Goal: Check status: Check status

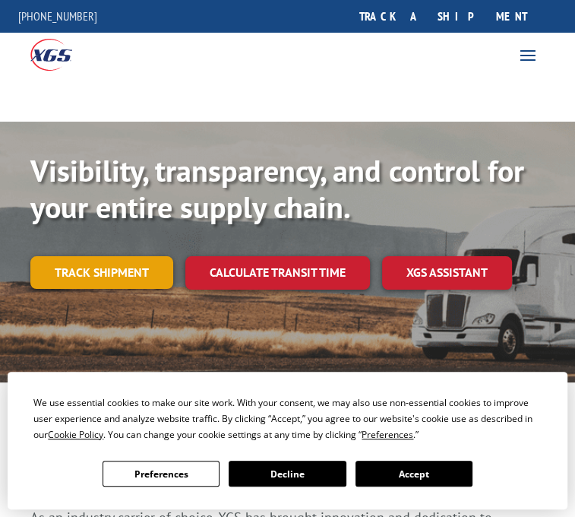
click at [138, 261] on link "Track shipment" at bounding box center [101, 272] width 143 height 32
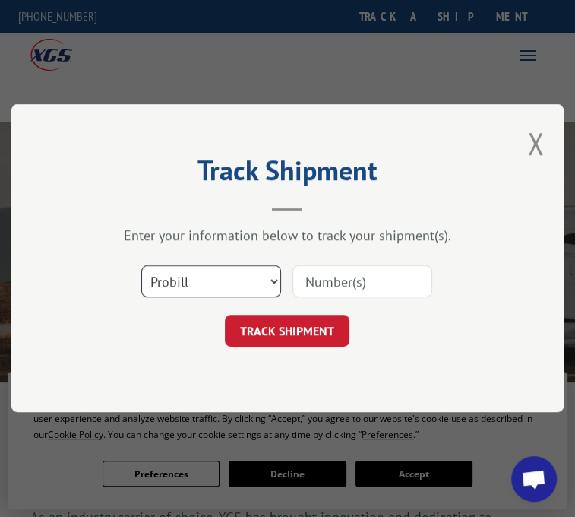
click at [268, 279] on select "Select category... Probill BOL PO" at bounding box center [212, 282] width 140 height 32
select select "bol"
click at [142, 266] on select "Select category... Probill BOL PO" at bounding box center [212, 282] width 140 height 32
click at [330, 272] on input at bounding box center [363, 282] width 140 height 32
type input "7075906"
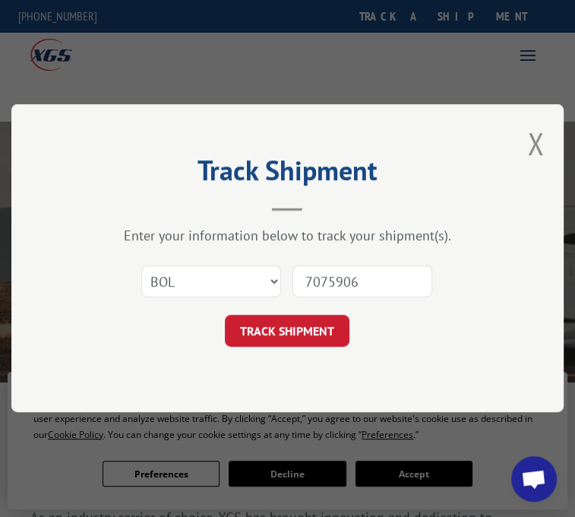
click button "TRACK SHIPMENT" at bounding box center [288, 331] width 125 height 32
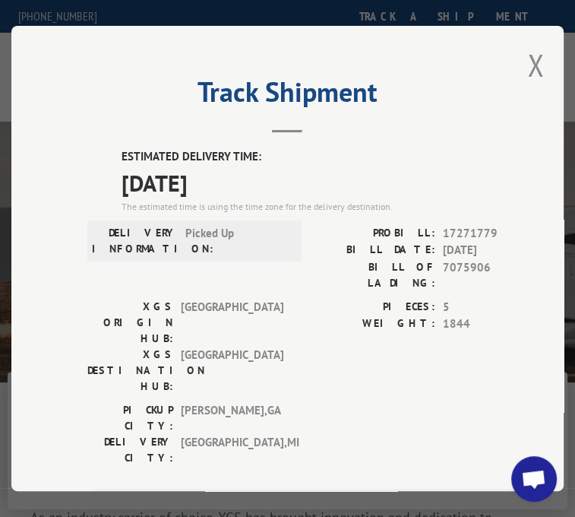
click at [434, 125] on header "Track Shipment" at bounding box center [287, 107] width 401 height 52
click at [528, 62] on button "Close modal" at bounding box center [536, 65] width 17 height 40
